Goal: Check status: Check status

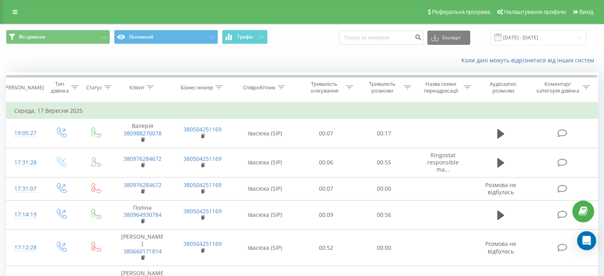
click at [502, 37] on span at bounding box center [498, 37] width 7 height 7
click at [510, 34] on input "[DATE] - [DATE]" at bounding box center [538, 37] width 96 height 15
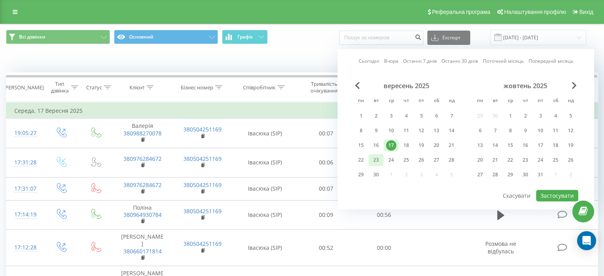
click at [380, 159] on div "23" at bounding box center [376, 160] width 10 height 10
click at [549, 190] on button "Застосувати" at bounding box center [557, 196] width 42 height 12
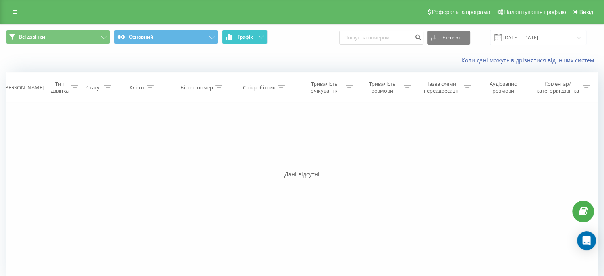
click at [263, 37] on icon at bounding box center [262, 36] width 6 height 3
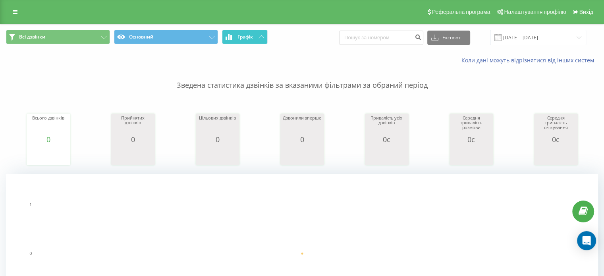
click at [502, 35] on span at bounding box center [498, 37] width 7 height 7
click at [513, 35] on input "[DATE] - [DATE]" at bounding box center [538, 37] width 96 height 15
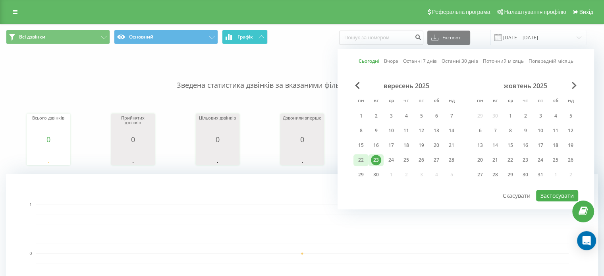
click at [364, 158] on div "22" at bounding box center [361, 160] width 10 height 10
click at [556, 193] on button "Застосувати" at bounding box center [557, 196] width 42 height 12
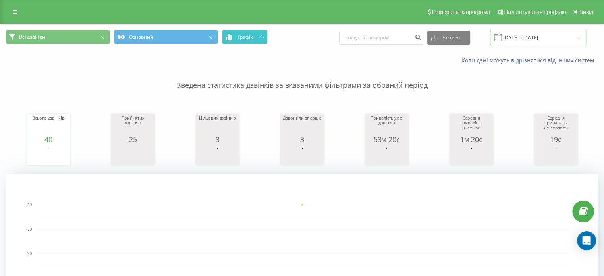
click at [515, 38] on input "[DATE] - [DATE]" at bounding box center [538, 37] width 96 height 15
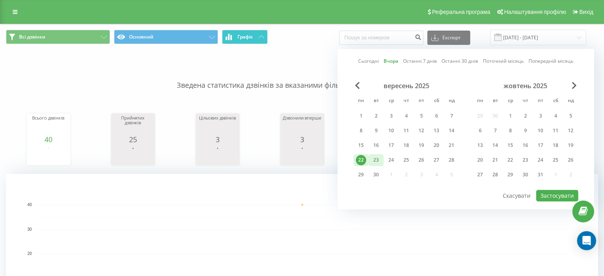
click at [381, 159] on div "23" at bounding box center [376, 160] width 15 height 12
click at [549, 195] on button "Застосувати" at bounding box center [557, 196] width 42 height 12
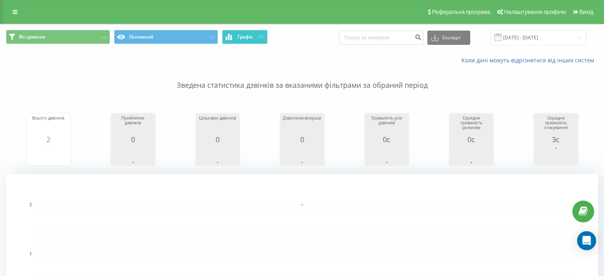
click at [502, 37] on span at bounding box center [498, 37] width 7 height 7
click at [510, 36] on input "[DATE] - [DATE]" at bounding box center [538, 37] width 96 height 15
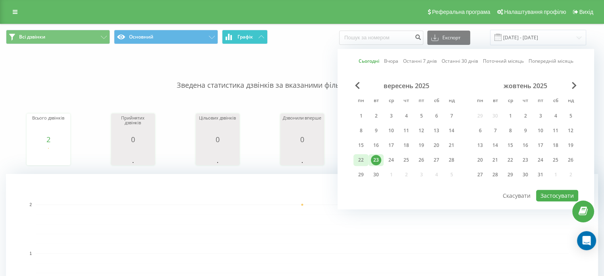
click at [363, 160] on div "22" at bounding box center [361, 160] width 10 height 10
click at [554, 192] on button "Застосувати" at bounding box center [557, 196] width 42 height 12
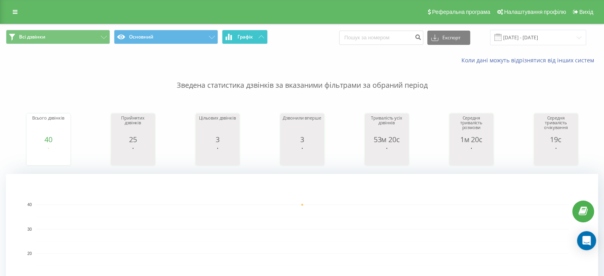
click at [502, 34] on span at bounding box center [498, 37] width 7 height 7
click at [516, 38] on input "[DATE] - [DATE]" at bounding box center [538, 37] width 96 height 15
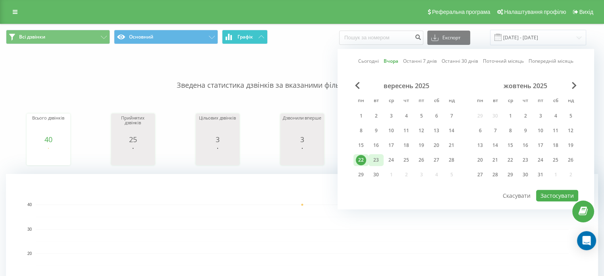
click at [380, 155] on div "23" at bounding box center [376, 160] width 10 height 10
click at [551, 191] on button "Застосувати" at bounding box center [557, 196] width 42 height 12
type input "[DATE] - [DATE]"
